Goal: Communication & Community: Answer question/provide support

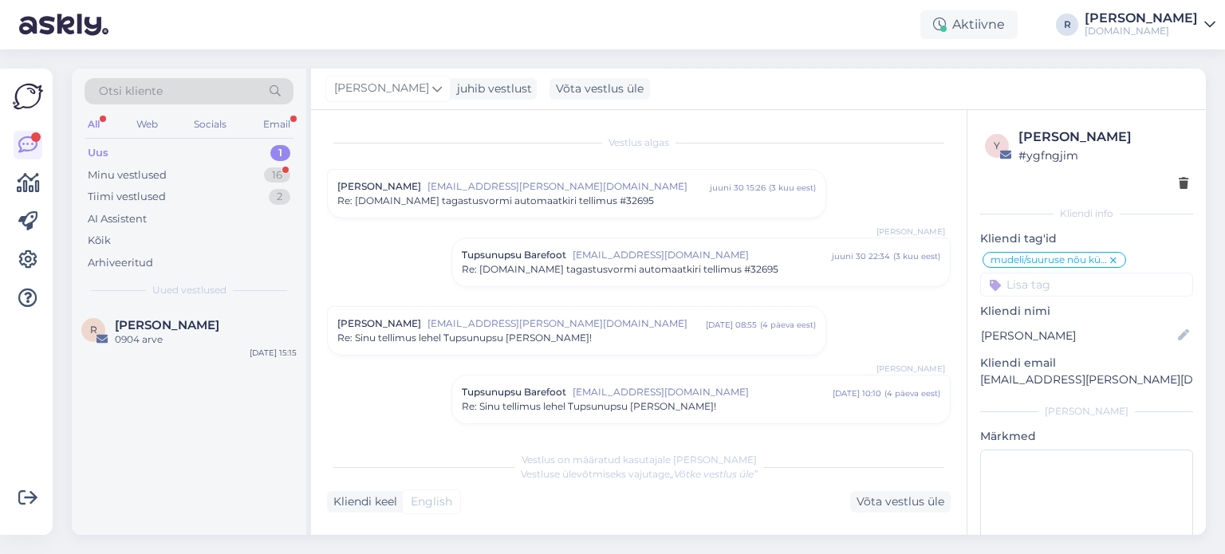
scroll to position [2037, 0]
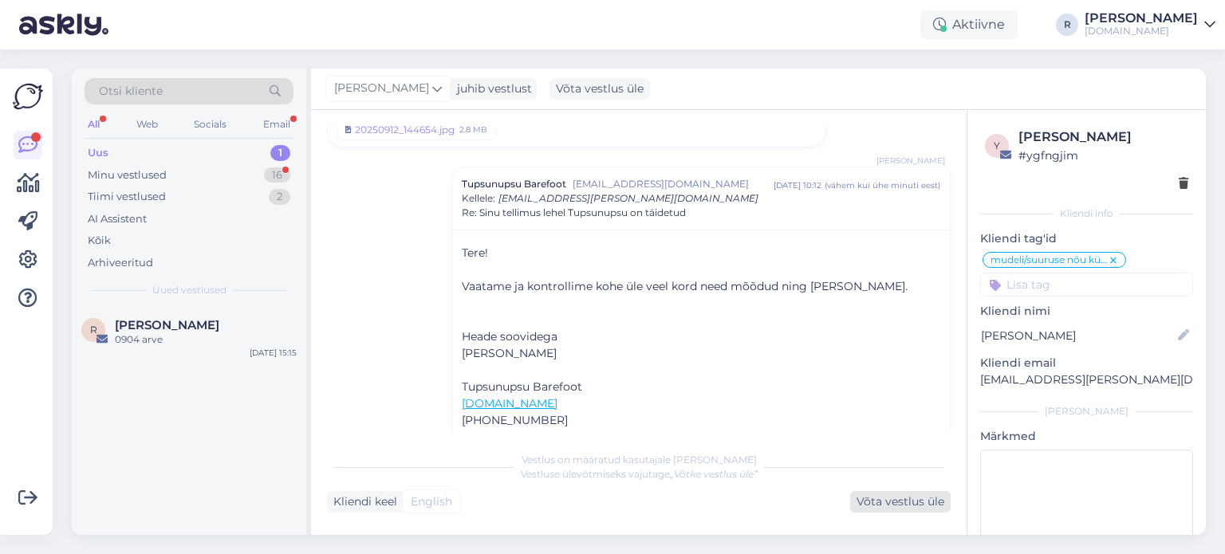
click at [890, 506] on div "Võta vestlus üle" at bounding box center [900, 502] width 100 height 22
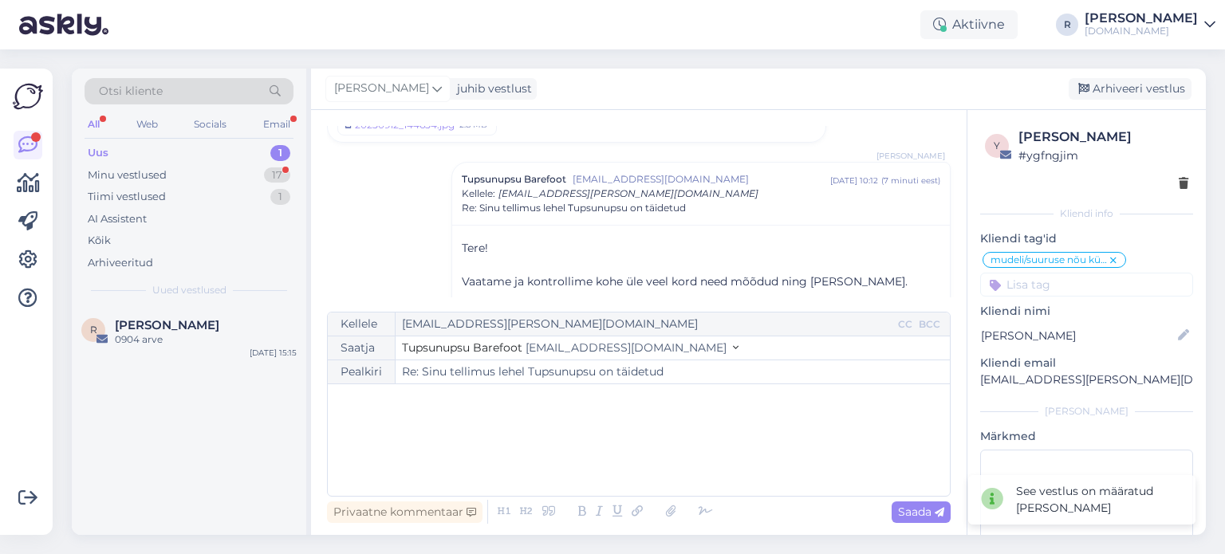
click at [467, 429] on div "﻿" at bounding box center [639, 440] width 606 height 96
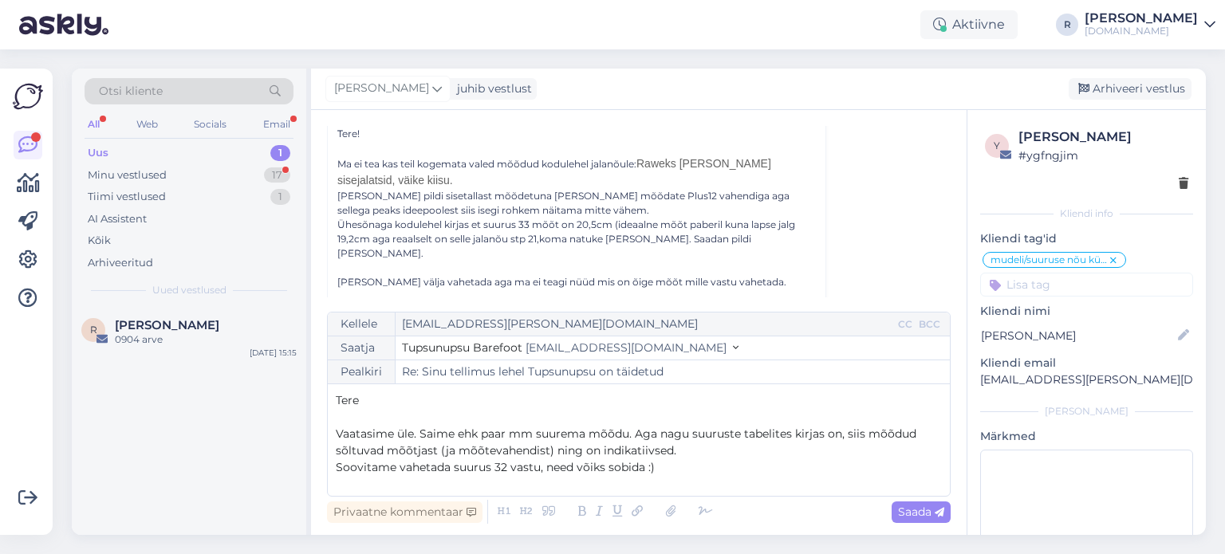
scroll to position [447, 0]
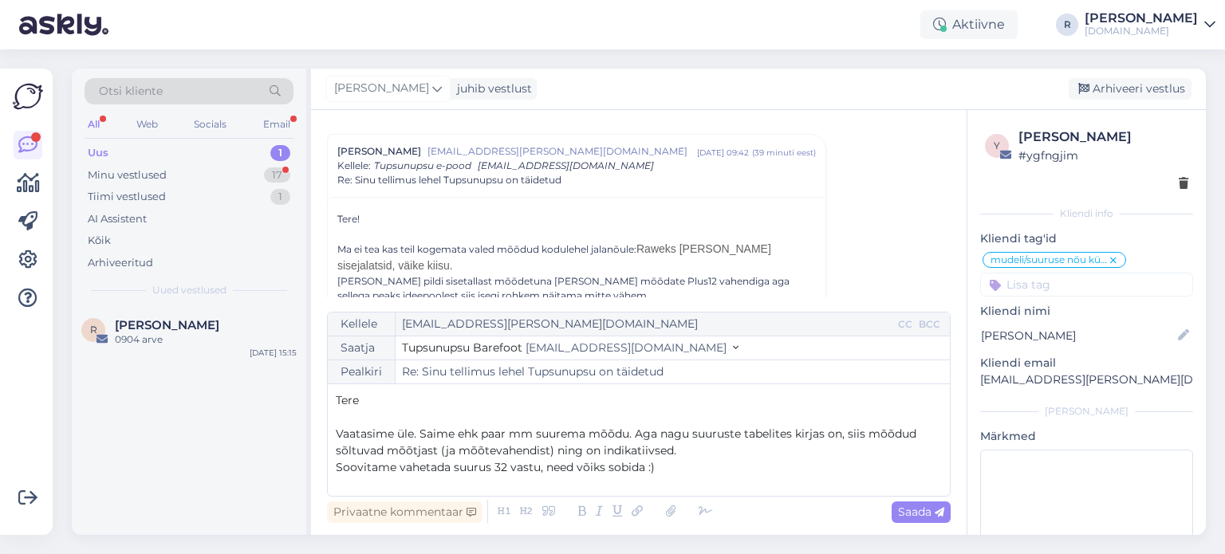
click at [749, 445] on p "Vaatasime üle. Saime ehk paar mm suurema mõõdu. Aga nagu suuruste tabelites kir…" at bounding box center [639, 442] width 606 height 33
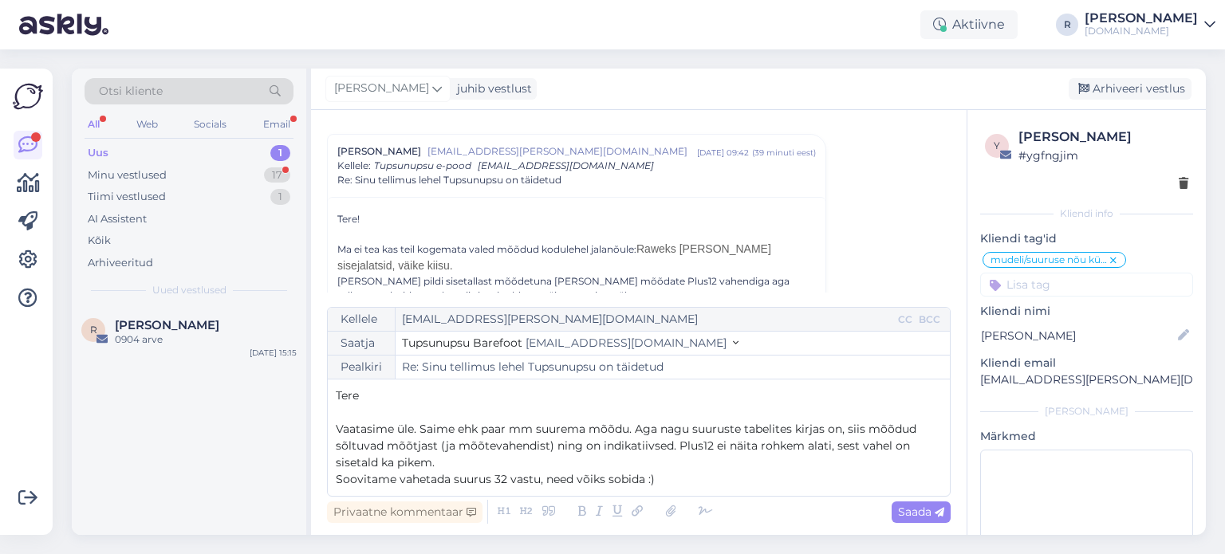
click at [689, 486] on p "Soovitame vahetada suurus 32 vastu, need võiks sobida :)" at bounding box center [639, 479] width 606 height 17
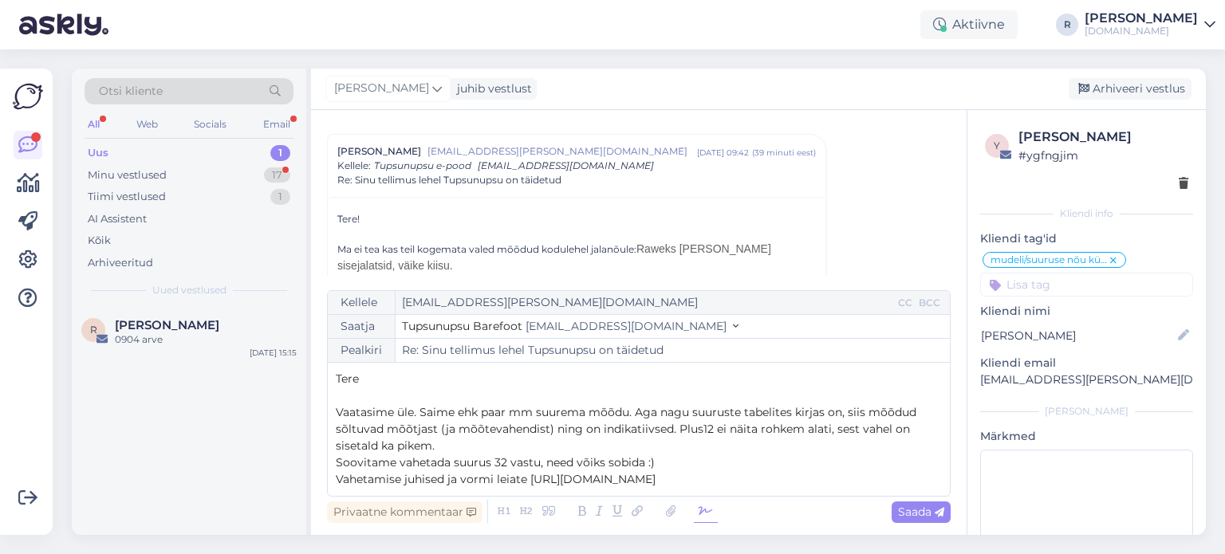
click at [699, 510] on icon at bounding box center [706, 512] width 24 height 22
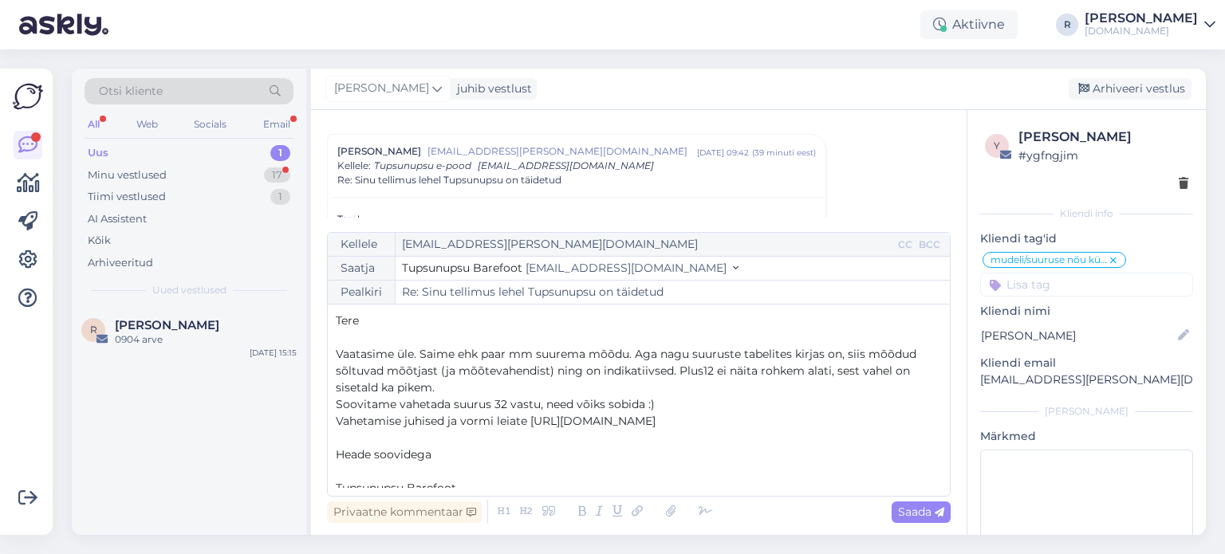
click at [391, 478] on p "﻿" at bounding box center [639, 471] width 606 height 17
click at [463, 388] on p "Vaatasime üle. Saime ehk paar mm suurema mõõdu. Aga nagu suuruste tabelites kir…" at bounding box center [639, 371] width 606 height 50
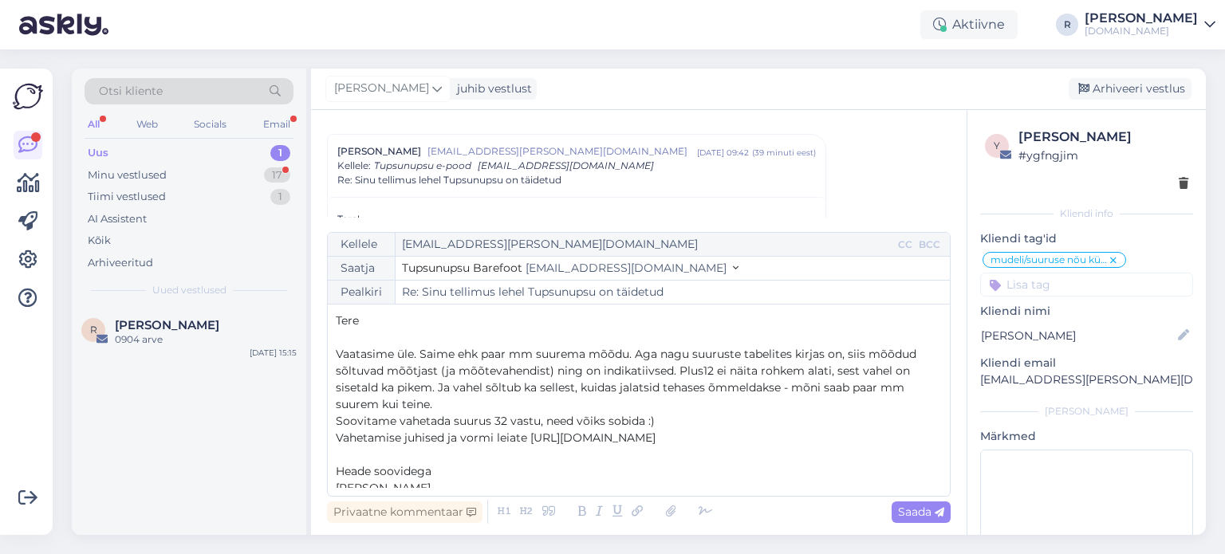
click at [459, 388] on span "Vaatasime üle. Saime ehk paar mm suurema mõõdu. Aga nagu suuruste tabelites kir…" at bounding box center [628, 379] width 584 height 65
click at [459, 407] on p "Vaatasime üle. Saime ehk paar mm suurema mõõdu. Aga nagu suuruste tabelites kir…" at bounding box center [639, 379] width 606 height 67
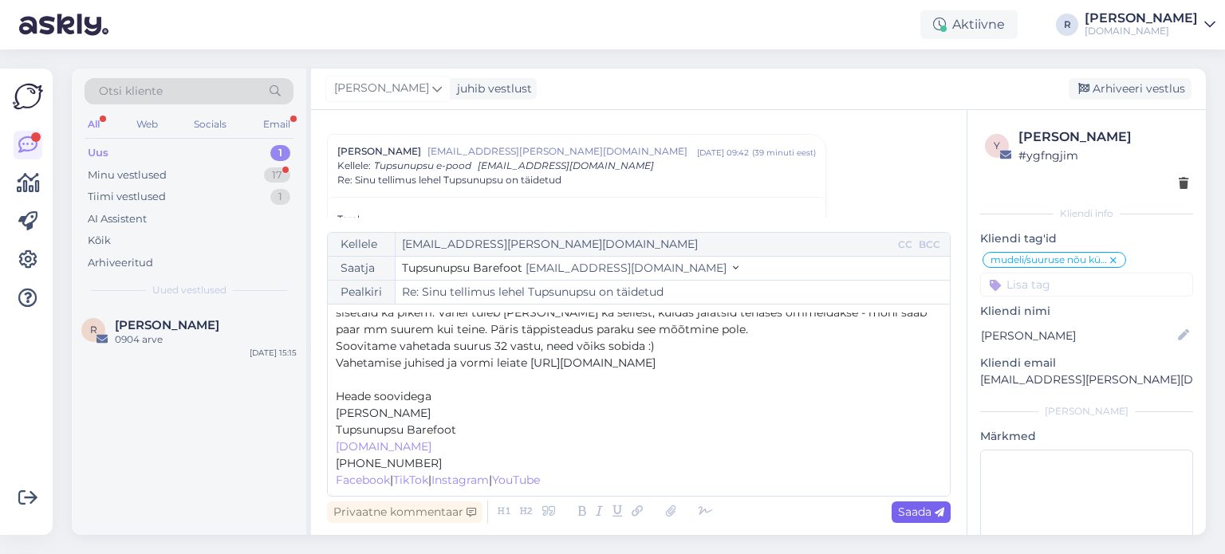
click at [919, 513] on span "Saada" at bounding box center [921, 512] width 46 height 14
type input "Re: Sinu tellimus lehel Tupsunupsu on täidetud"
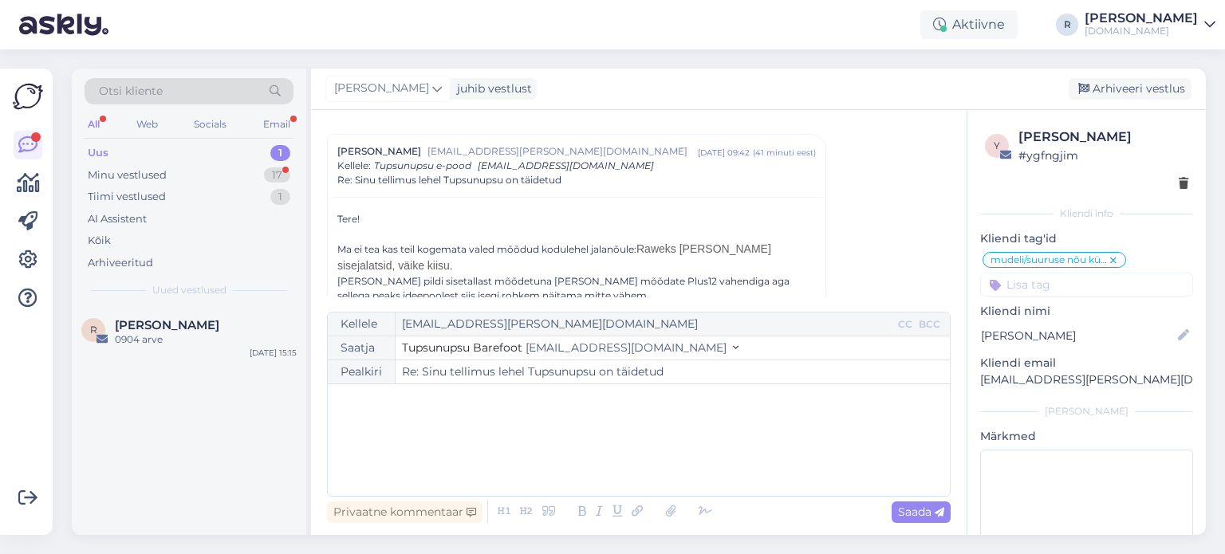
scroll to position [2291, 0]
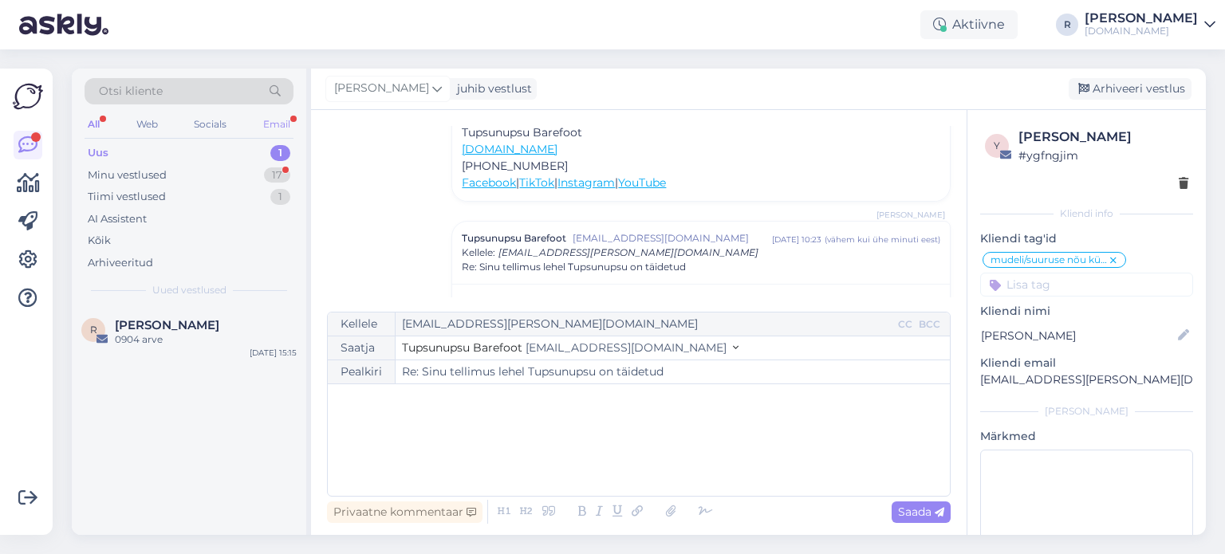
click at [280, 129] on div "Email" at bounding box center [276, 124] width 33 height 21
click at [86, 121] on div "All" at bounding box center [94, 124] width 18 height 21
click at [93, 124] on div "All" at bounding box center [94, 124] width 18 height 21
